Goal: Task Accomplishment & Management: Use online tool/utility

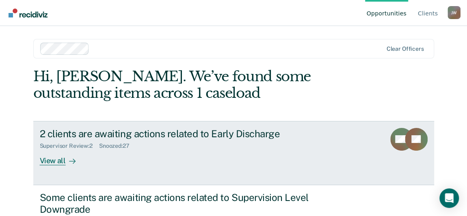
click at [56, 160] on div "View all" at bounding box center [63, 158] width 46 height 16
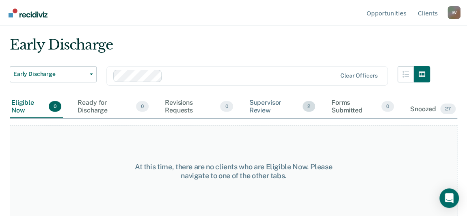
scroll to position [20, 0]
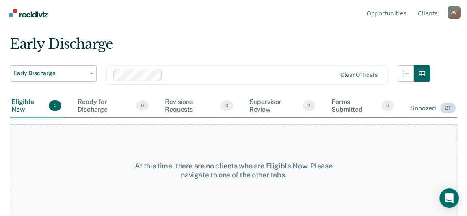
click at [421, 109] on div "Snoozed 27" at bounding box center [433, 109] width 49 height 18
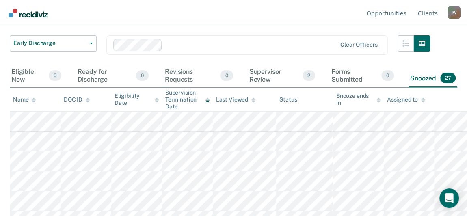
scroll to position [39, 0]
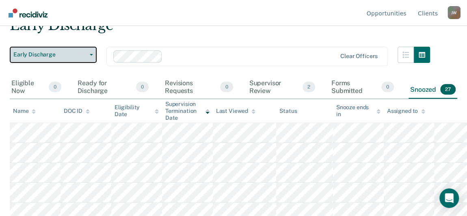
click at [89, 52] on button "Early Discharge" at bounding box center [53, 55] width 87 height 16
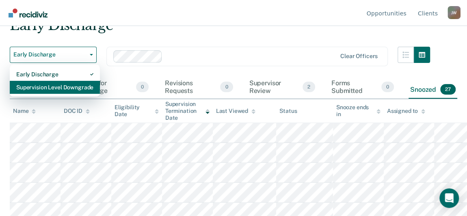
click at [40, 83] on div "Supervision Level Downgrade" at bounding box center [54, 87] width 77 height 13
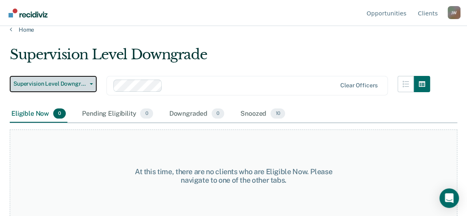
scroll to position [15, 0]
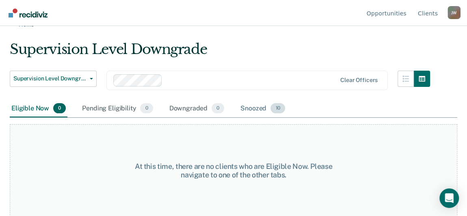
click at [255, 112] on div "Snoozed 10" at bounding box center [263, 109] width 48 height 18
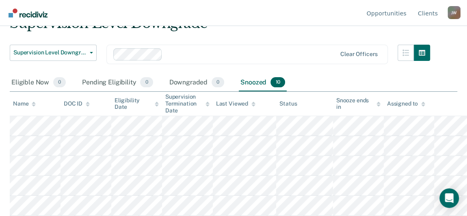
scroll to position [0, 0]
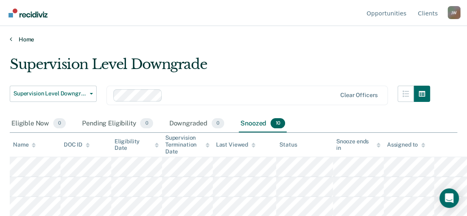
click at [22, 38] on link "Home" at bounding box center [234, 39] width 448 height 7
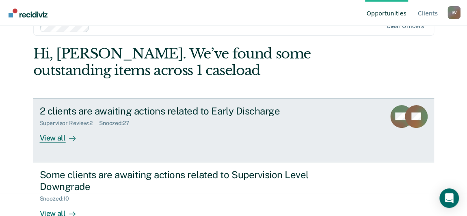
scroll to position [44, 0]
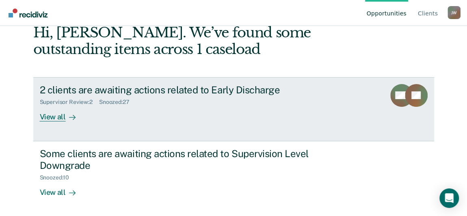
click at [56, 116] on div "View all" at bounding box center [63, 114] width 46 height 16
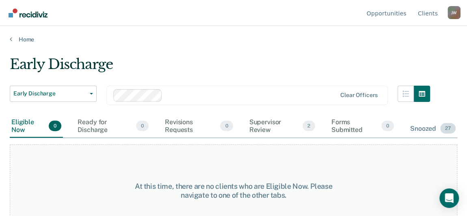
click at [426, 128] on div "Snoozed 27" at bounding box center [433, 129] width 49 height 18
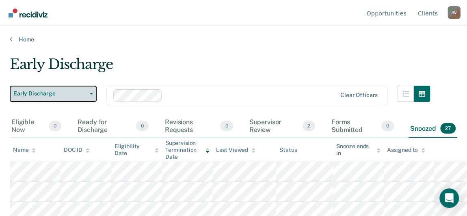
click at [93, 94] on button "Early Discharge" at bounding box center [53, 94] width 87 height 16
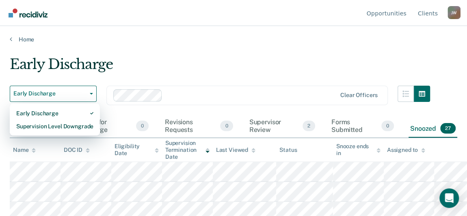
click at [193, 68] on div "Early Discharge" at bounding box center [220, 67] width 421 height 23
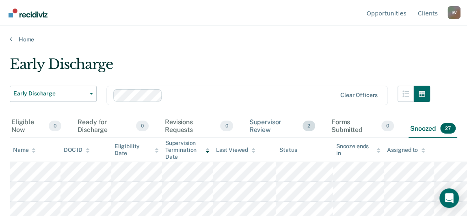
click at [272, 124] on div "Supervisor Review 2" at bounding box center [282, 126] width 69 height 23
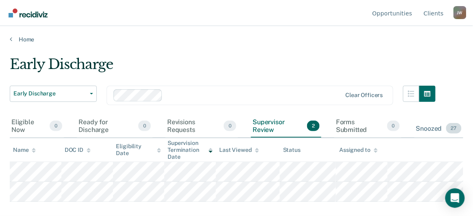
click at [428, 129] on div "Snoozed 27" at bounding box center [438, 129] width 49 height 18
